Goal: Information Seeking & Learning: Learn about a topic

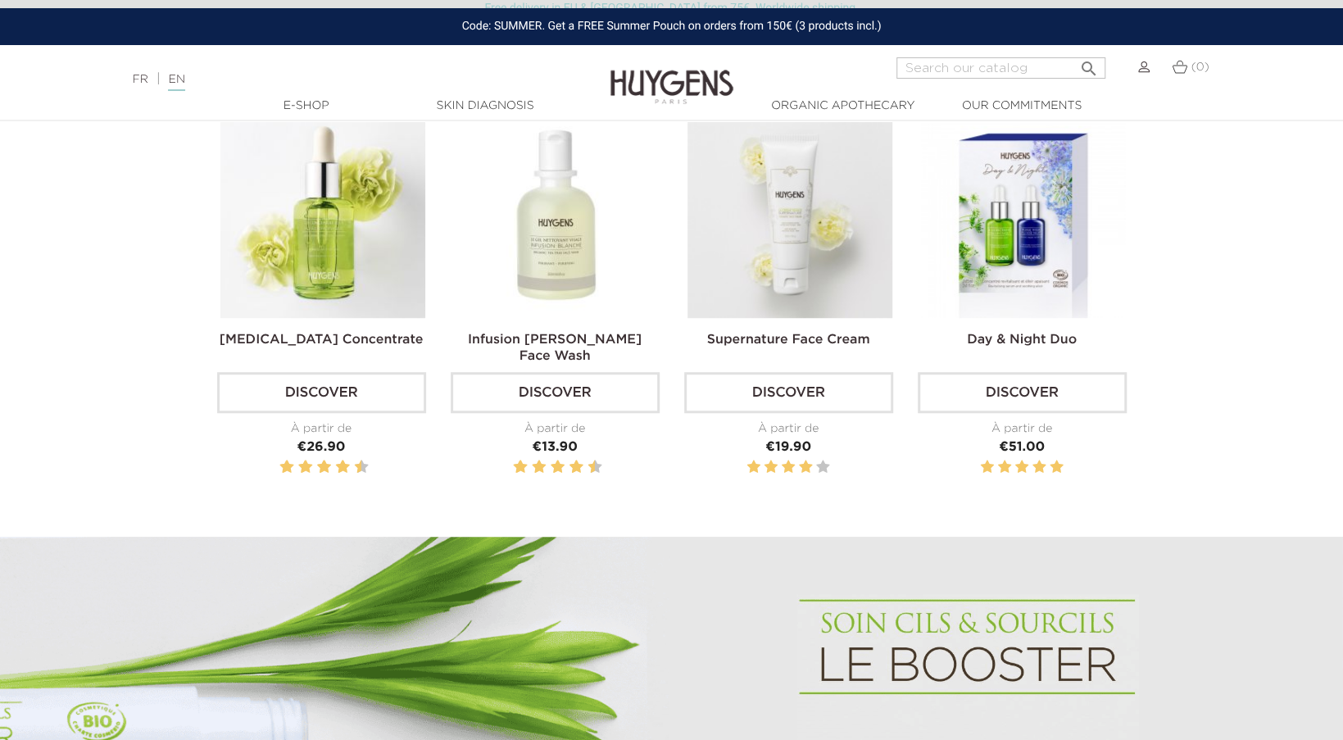
scroll to position [655, 0]
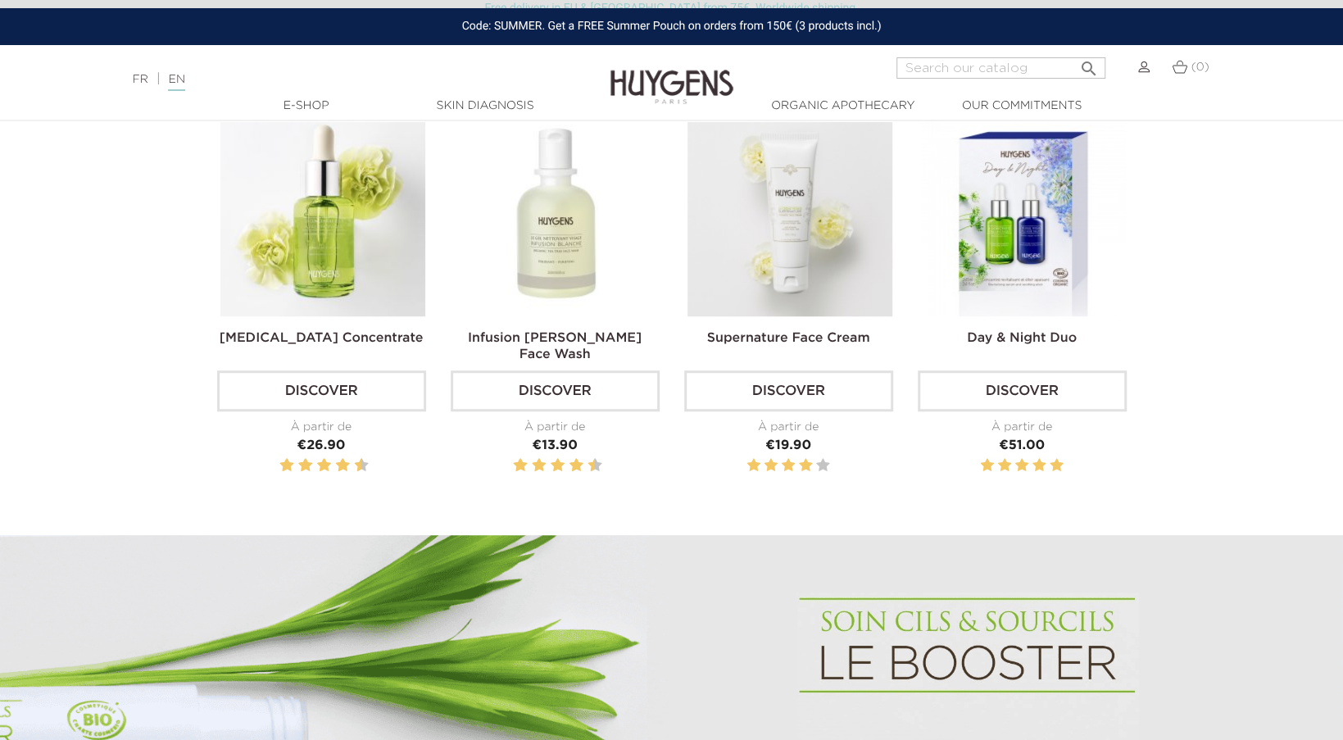
click at [543, 261] on img at bounding box center [556, 213] width 205 height 205
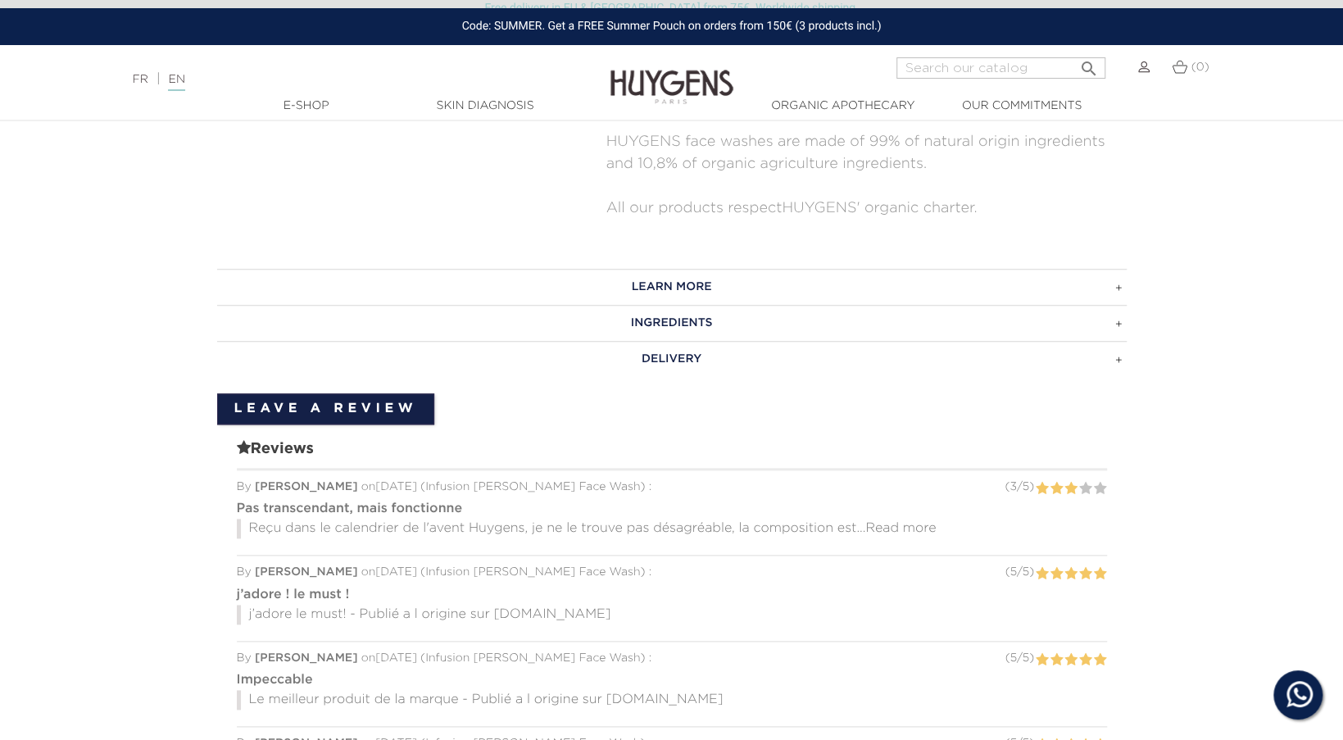
scroll to position [491, 0]
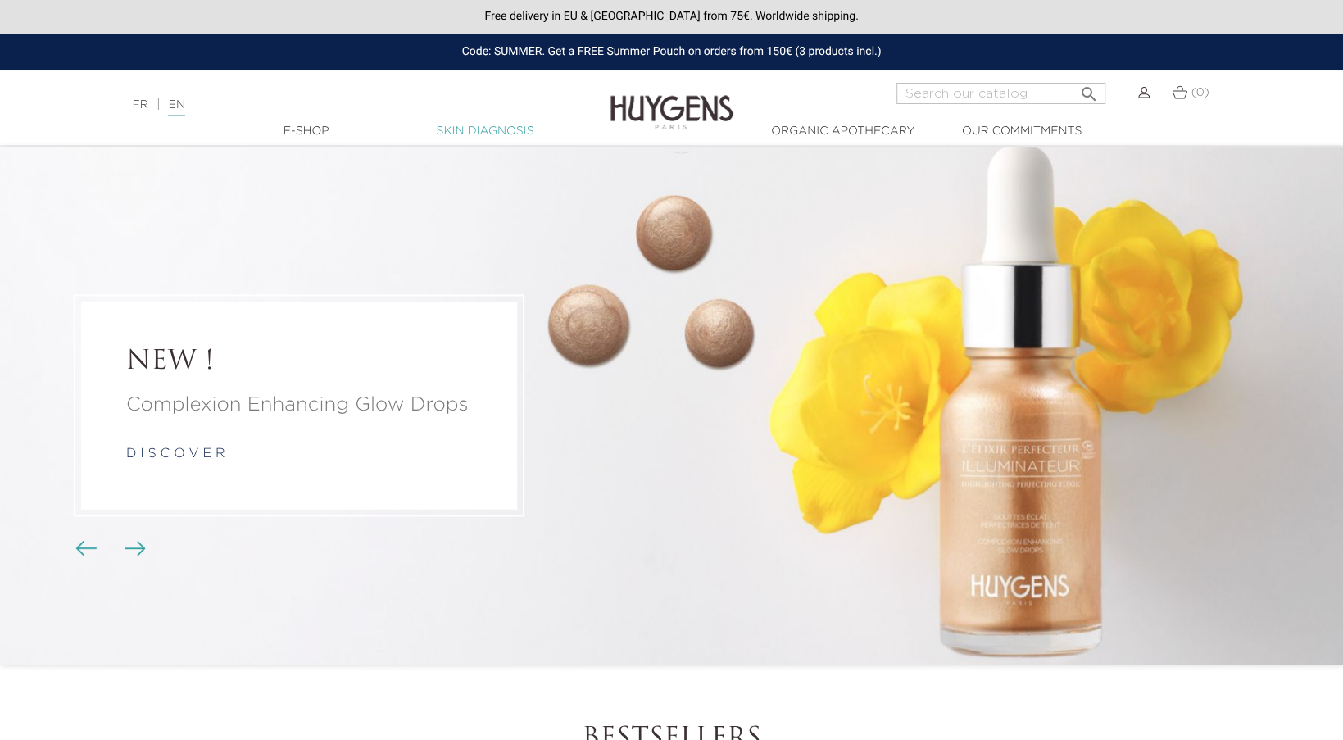
click at [495, 132] on link "Skin Diagnosis" at bounding box center [485, 131] width 164 height 17
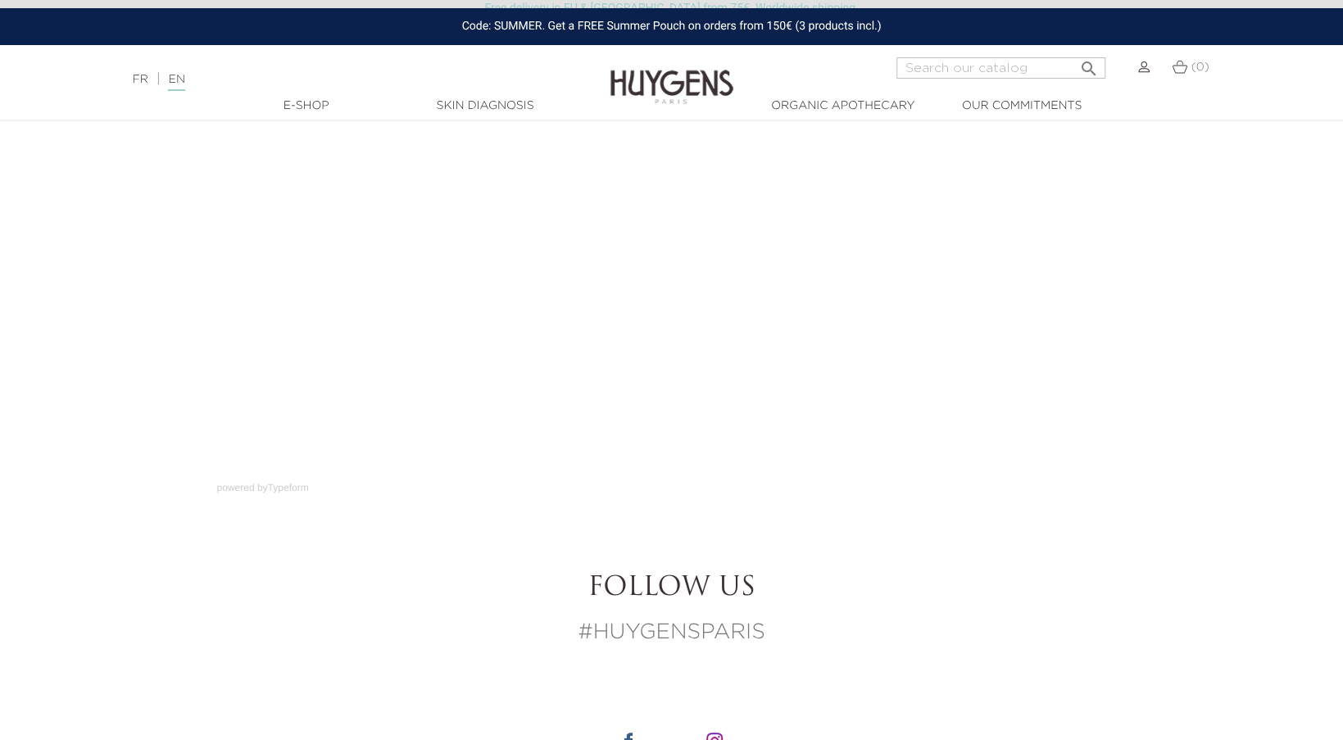
scroll to position [164, 0]
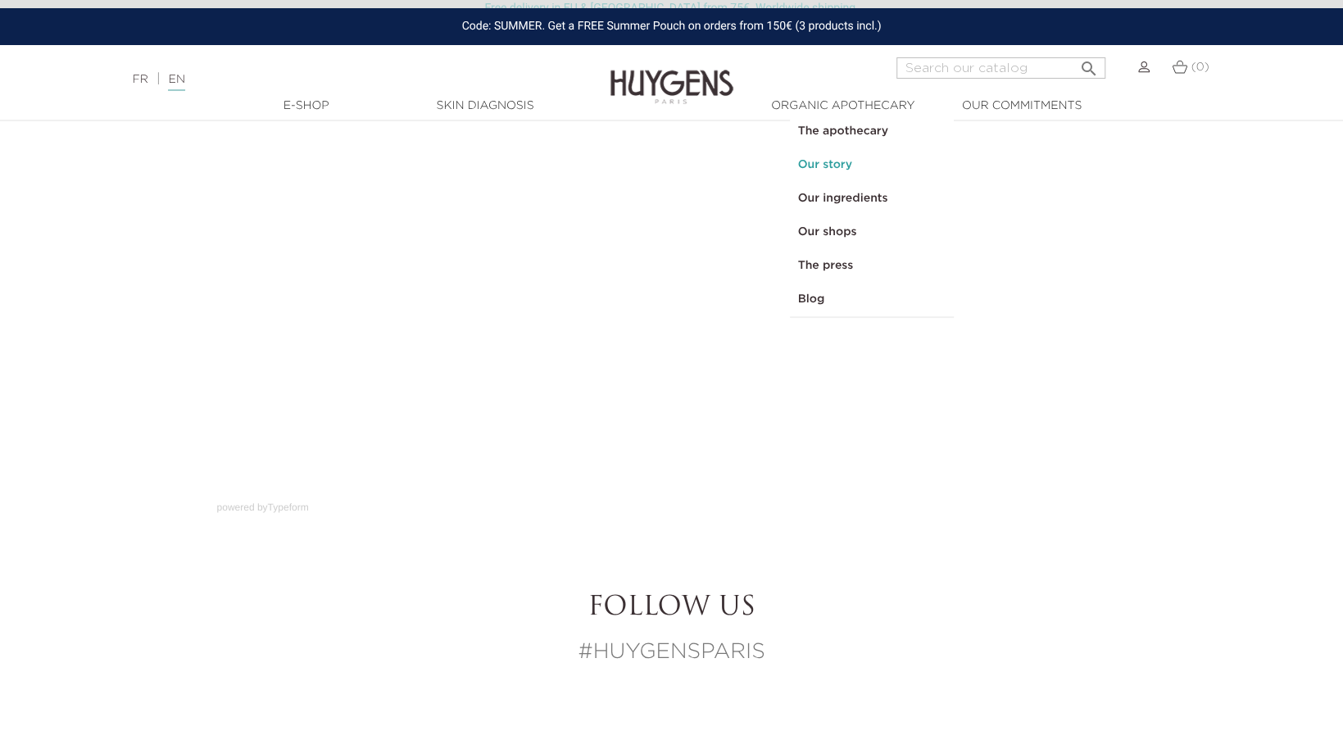
click at [804, 168] on link "Our story" at bounding box center [872, 165] width 164 height 34
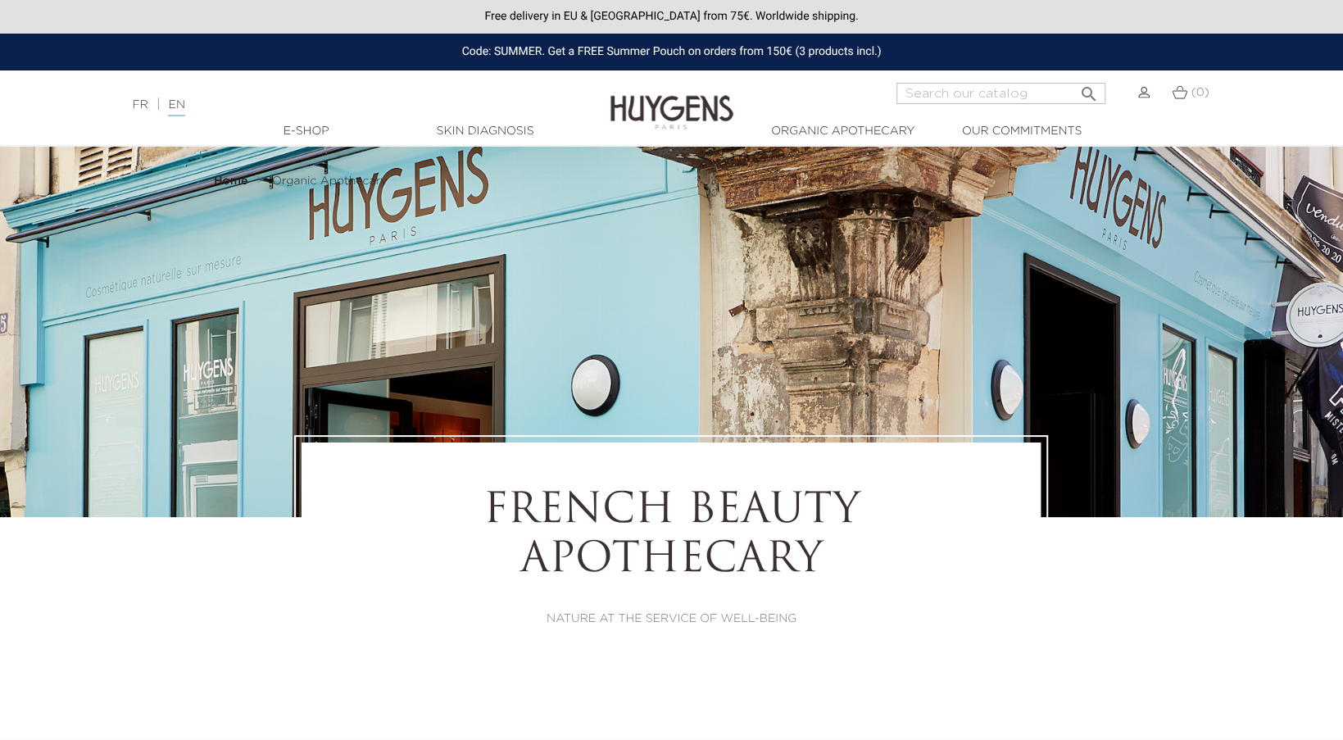
select select "FR"
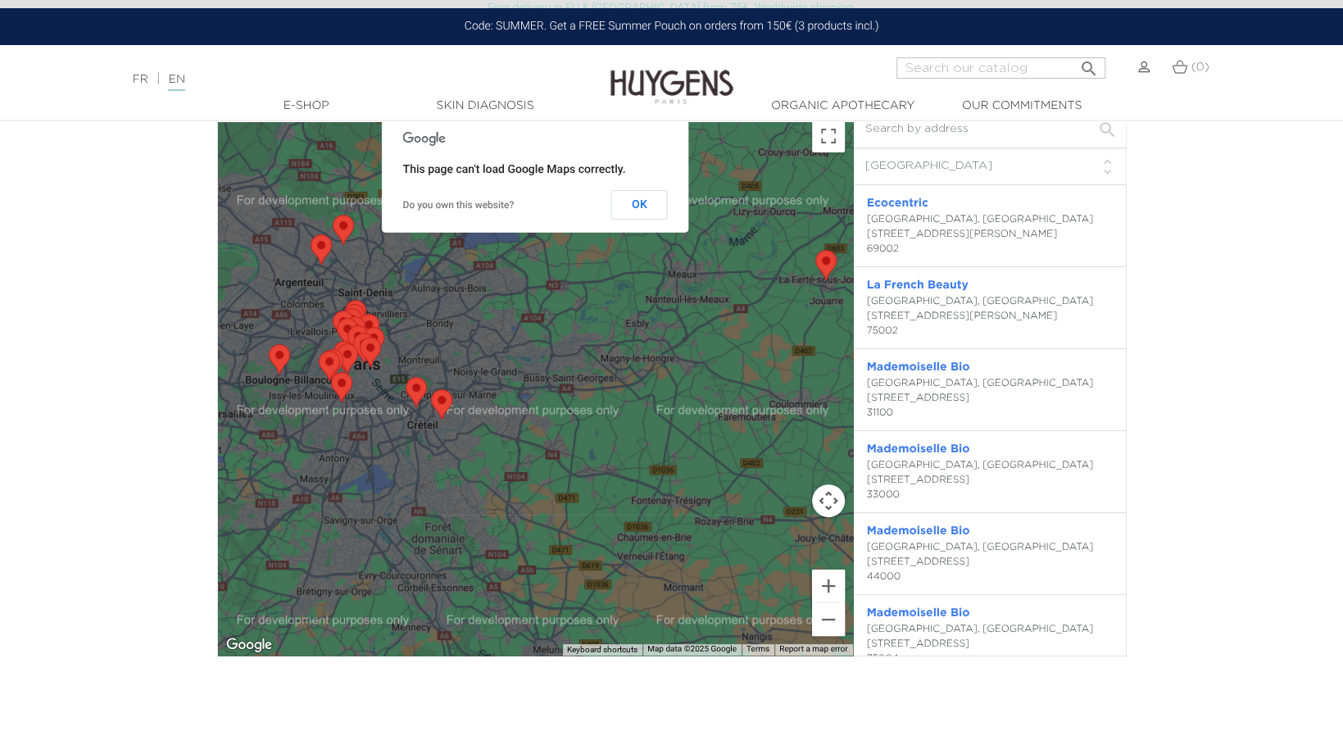
scroll to position [4014, 0]
